Goal: Information Seeking & Learning: Learn about a topic

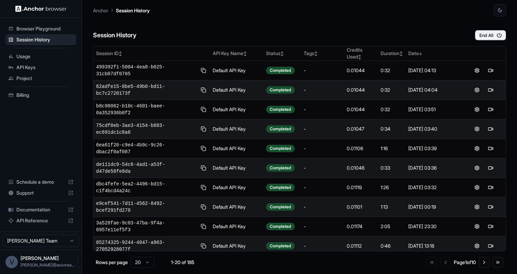
click at [20, 93] on span "Billing" at bounding box center [44, 95] width 57 height 7
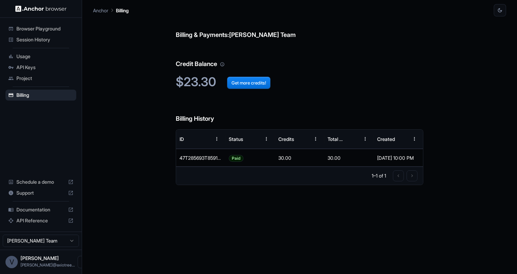
click at [28, 38] on span "Session History" at bounding box center [44, 39] width 57 height 7
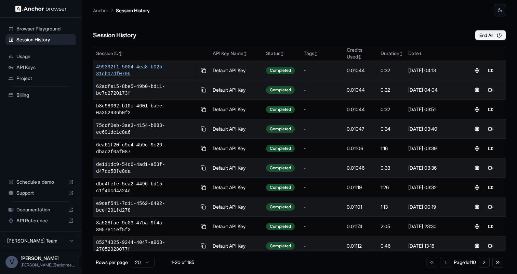
click at [129, 67] on span "499392f1-5004-4ea8-b025-31cb07df0705" at bounding box center [146, 71] width 101 height 14
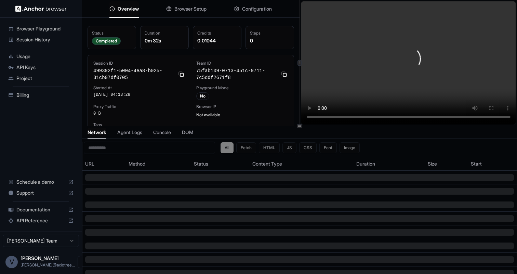
scroll to position [1, 0]
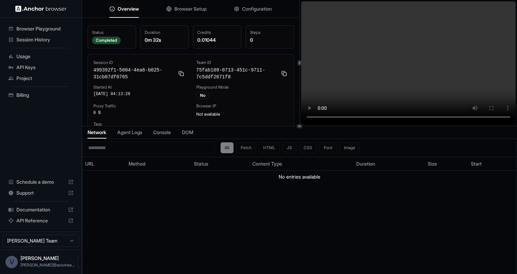
click at [459, 79] on video at bounding box center [408, 62] width 215 height 123
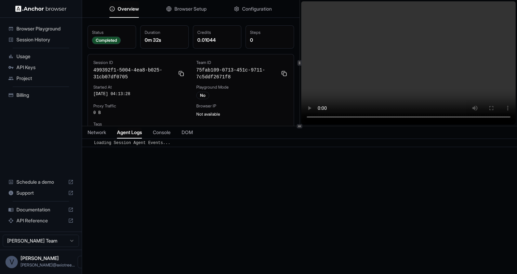
click at [138, 135] on span "Agent Logs" at bounding box center [129, 132] width 25 height 7
click at [184, 10] on span "Browser Setup" at bounding box center [190, 8] width 32 height 7
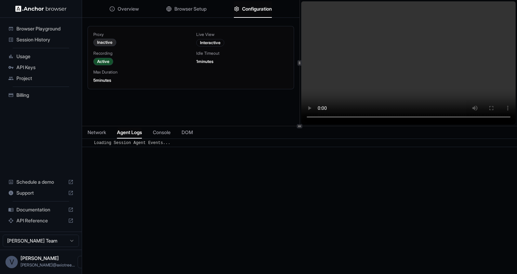
click at [255, 9] on span "Configuration" at bounding box center [257, 8] width 30 height 7
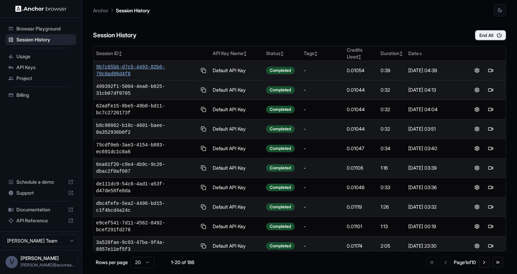
click at [124, 68] on span "9b7c85bb-d7c5-4493-82b6-70c8ad06d4f6" at bounding box center [146, 71] width 101 height 14
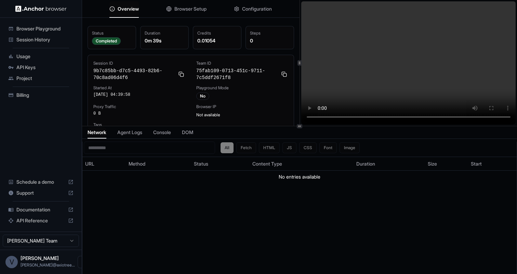
click at [467, 75] on video at bounding box center [408, 62] width 215 height 123
click at [46, 55] on span "Usage" at bounding box center [44, 56] width 57 height 7
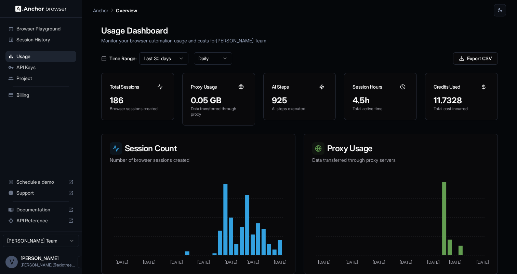
click at [41, 36] on div "Session History" at bounding box center [40, 39] width 71 height 11
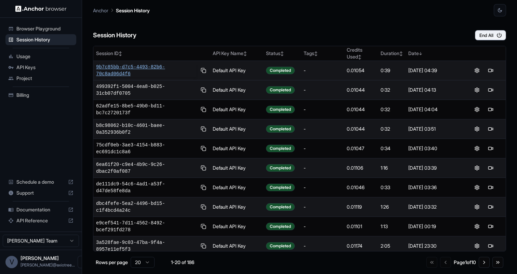
click at [148, 68] on span "9b7c85bb-d7c5-4493-82b6-70c8ad06d4f6" at bounding box center [146, 71] width 101 height 14
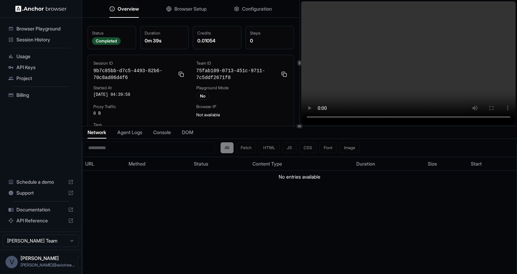
click at [438, 83] on video at bounding box center [408, 62] width 215 height 123
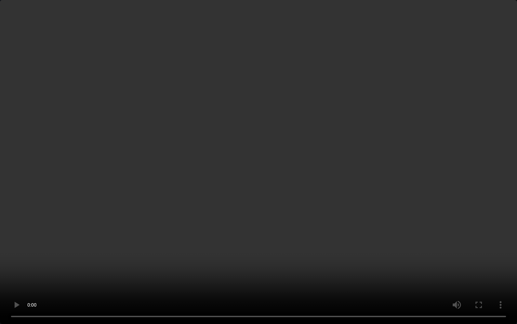
click at [376, 144] on video at bounding box center [258, 162] width 517 height 324
click at [364, 146] on video at bounding box center [258, 162] width 517 height 324
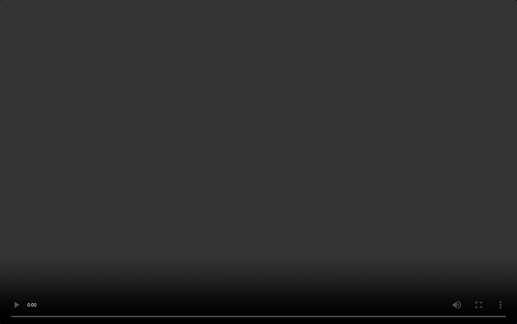
click at [364, 146] on video at bounding box center [258, 162] width 517 height 324
click at [248, 173] on video at bounding box center [258, 162] width 517 height 324
click at [362, 241] on video at bounding box center [258, 162] width 517 height 324
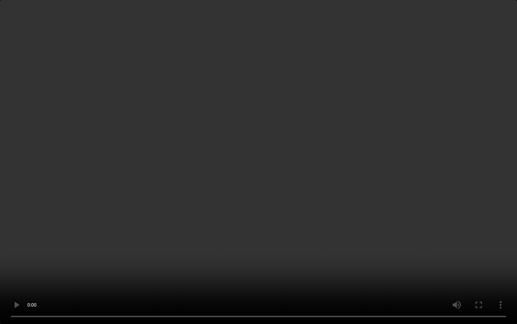
click at [358, 177] on video at bounding box center [258, 162] width 517 height 324
click at [363, 238] on video at bounding box center [258, 162] width 517 height 324
click at [363, 188] on video at bounding box center [258, 162] width 517 height 324
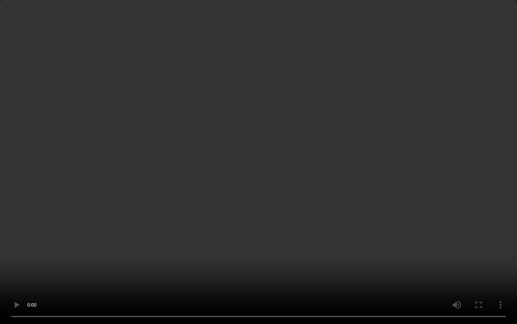
click at [363, 188] on video at bounding box center [258, 162] width 517 height 324
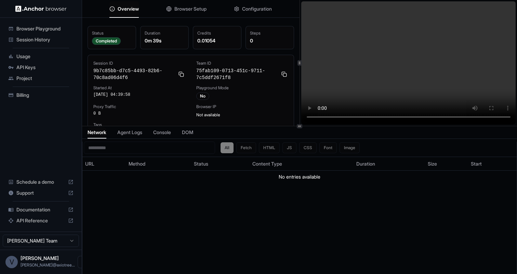
click at [184, 11] on span "Browser Setup" at bounding box center [190, 8] width 32 height 7
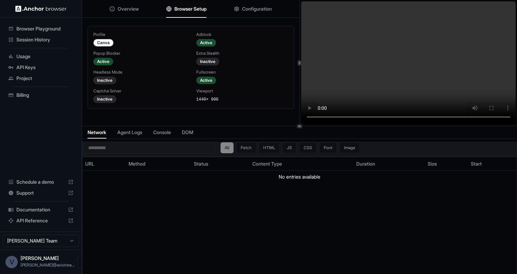
click at [351, 147] on div "All Fetch HTML JS CSS Font Image" at bounding box center [290, 147] width 139 height 11
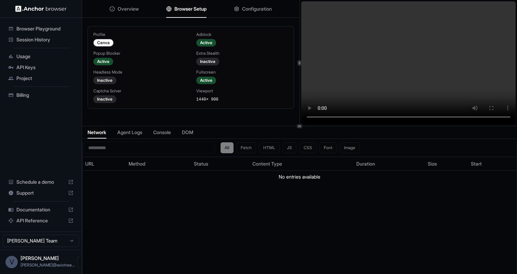
click at [135, 135] on span "Agent Logs" at bounding box center [129, 132] width 25 height 7
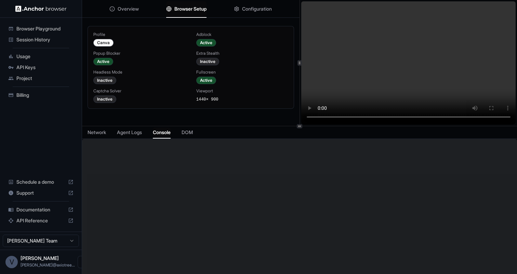
click at [159, 132] on span "Console" at bounding box center [162, 132] width 18 height 7
click at [197, 134] on div "Network Agent Logs Console DOM" at bounding box center [299, 132] width 435 height 13
click at [34, 56] on span "Usage" at bounding box center [44, 56] width 57 height 7
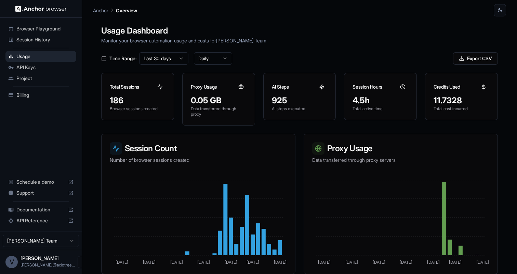
click at [34, 34] on li "Session History" at bounding box center [40, 39] width 71 height 11
click at [34, 38] on span "Session History" at bounding box center [44, 39] width 57 height 7
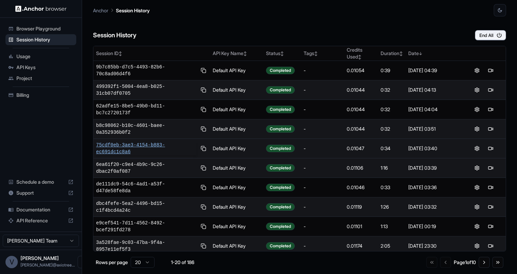
click at [141, 143] on span "75cdf0eb-3ae3-4154-b883-ec691dc1c8a6" at bounding box center [146, 149] width 101 height 14
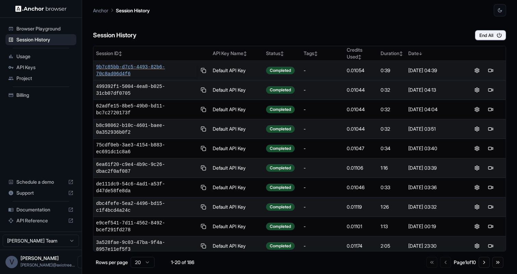
click at [147, 68] on span "9b7c85bb-d7c5-4493-82b6-70c8ad06d4f6" at bounding box center [146, 71] width 101 height 14
drag, startPoint x: 93, startPoint y: 66, endPoint x: 134, endPoint y: 74, distance: 41.1
click at [134, 74] on td "6c20f0b4-3571-4ec0-8422-c175fd5e645b" at bounding box center [151, 70] width 117 height 19
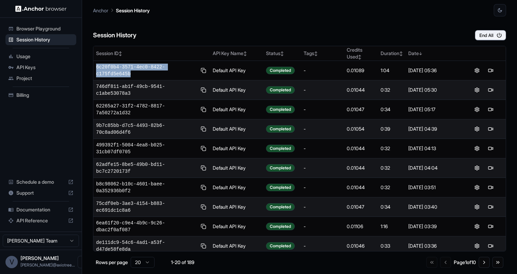
copy span "6c20f0b4-3571-4ec0-8422-c175fd5e645b"
click at [35, 67] on span "API Keys" at bounding box center [44, 67] width 57 height 7
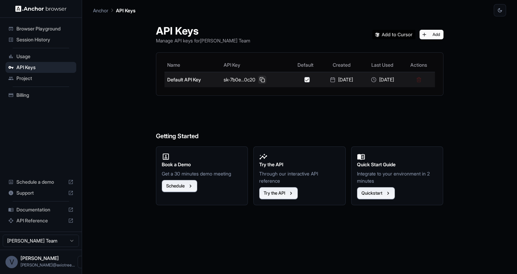
click at [258, 80] on button at bounding box center [262, 80] width 8 height 8
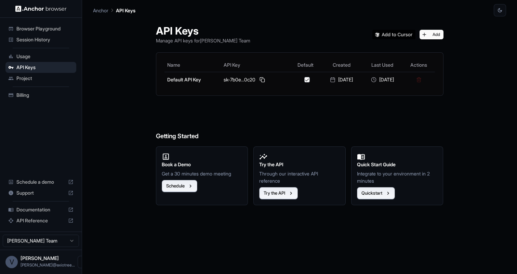
click at [48, 42] on span "Session History" at bounding box center [44, 39] width 57 height 7
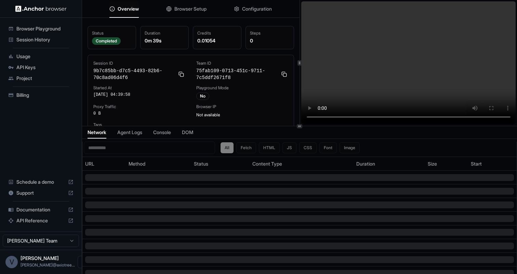
click at [257, 8] on span "Configuration" at bounding box center [257, 8] width 30 height 7
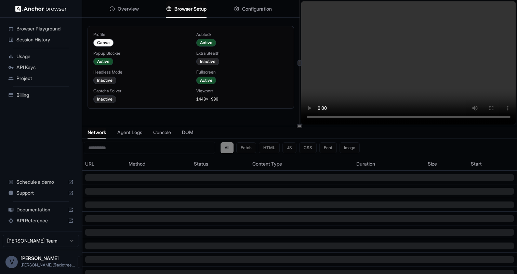
click at [202, 11] on span "Browser Setup" at bounding box center [190, 8] width 32 height 7
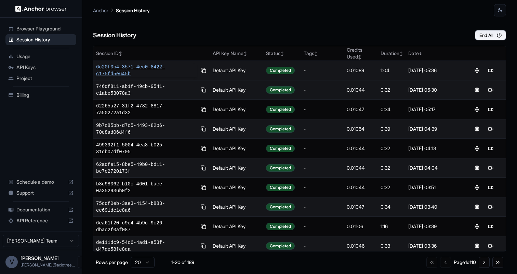
click at [105, 66] on span "6c20f0b4-3571-4ec0-8422-c175fd5e645b" at bounding box center [146, 71] width 101 height 14
drag, startPoint x: 95, startPoint y: 63, endPoint x: 138, endPoint y: 70, distance: 44.0
click at [138, 70] on td "6c20f0b4-3571-4ec0-8422-c175fd5e645b" at bounding box center [151, 70] width 117 height 19
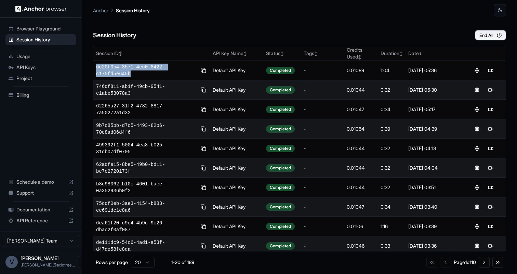
copy span "6c20f0b4-3571-4ec0-8422-c175fd5e645b"
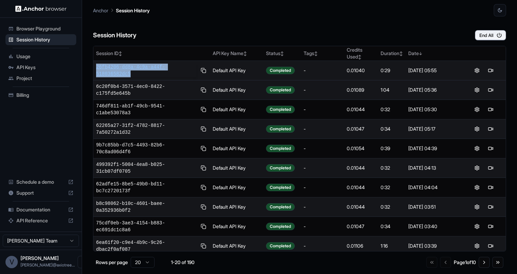
drag, startPoint x: 93, startPoint y: 67, endPoint x: 141, endPoint y: 74, distance: 48.3
click at [141, 74] on div "Session ID ↕ API Key Name ↕ Status ↕ Tags ↕ Credits Used ↕ Duration ↕ Date ↓ 26…" at bounding box center [299, 148] width 413 height 205
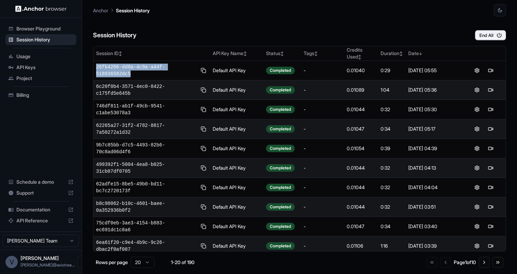
copy table "Session ID ↕ API Key Name ↕ Status ↕ Tags ↕ Credits Used ↕ Duration ↕ Date ↓ 26…"
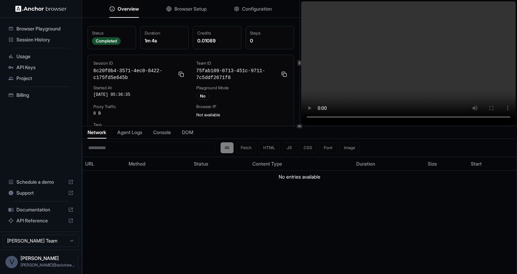
click at [404, 85] on video at bounding box center [408, 62] width 215 height 123
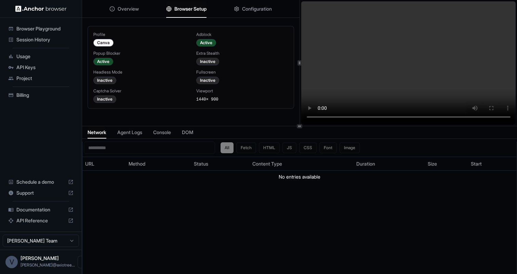
click at [201, 15] on button "Browser Setup" at bounding box center [186, 8] width 40 height 15
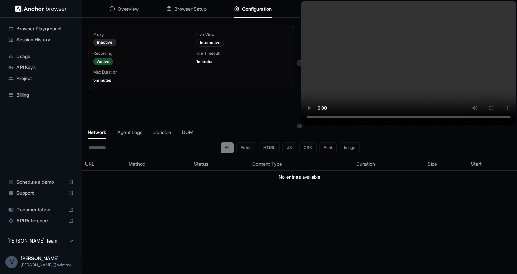
click at [245, 8] on span "Configuration" at bounding box center [257, 8] width 30 height 7
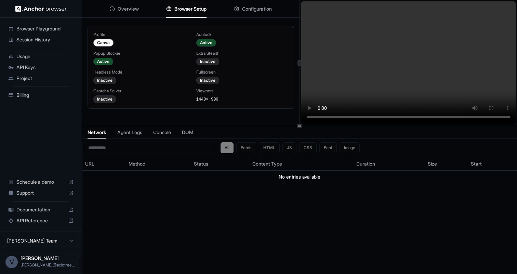
click at [189, 9] on span "Browser Setup" at bounding box center [190, 8] width 32 height 7
click at [141, 10] on div "Overview Browser Setup Configuration" at bounding box center [190, 9] width 217 height 18
click at [126, 13] on button "Overview" at bounding box center [123, 8] width 29 height 15
click at [181, 11] on span "Browser Setup" at bounding box center [190, 8] width 32 height 7
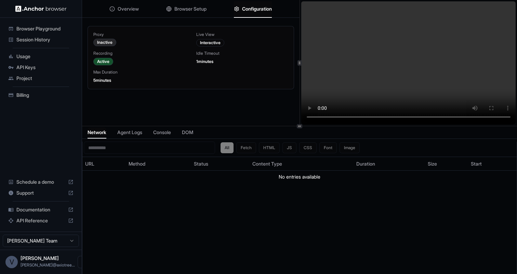
click at [259, 11] on span "Configuration" at bounding box center [257, 8] width 30 height 7
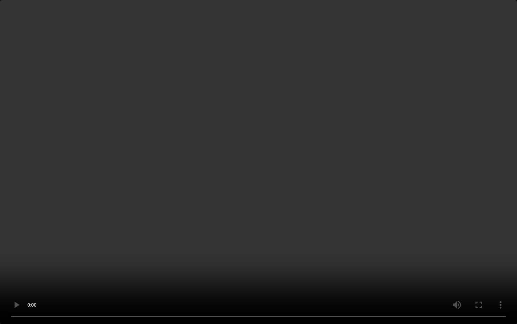
click at [391, 220] on video at bounding box center [258, 162] width 517 height 324
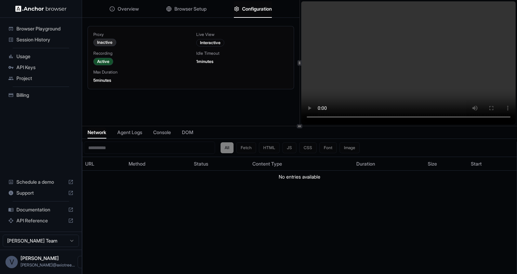
click at [368, 43] on video at bounding box center [408, 62] width 215 height 123
click at [409, 85] on video at bounding box center [408, 62] width 215 height 123
